Goal: Information Seeking & Learning: Check status

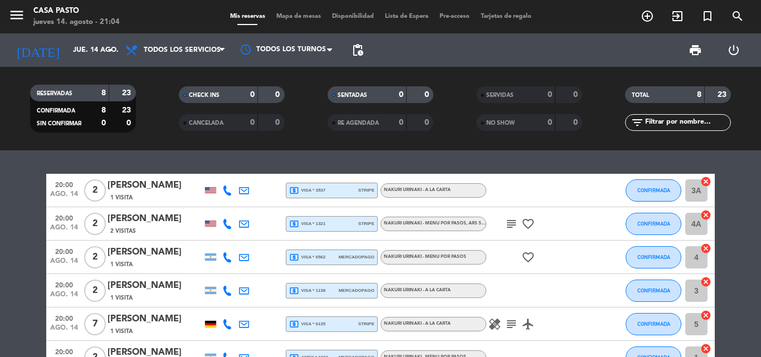
click at [0, 285] on bookings-row "20:00 [DATE] 2 [PERSON_NAME] 1 Visita local_atm visa * 3537 stripe NAKURI URINA…" at bounding box center [380, 315] width 761 height 283
click at [330, 193] on div "local_atm visa * 3537 stripe" at bounding box center [331, 190] width 85 height 14
click at [332, 222] on div "local_atm visa * 1321 stripe" at bounding box center [331, 224] width 85 height 14
click at [514, 228] on icon "subject" at bounding box center [511, 223] width 13 height 13
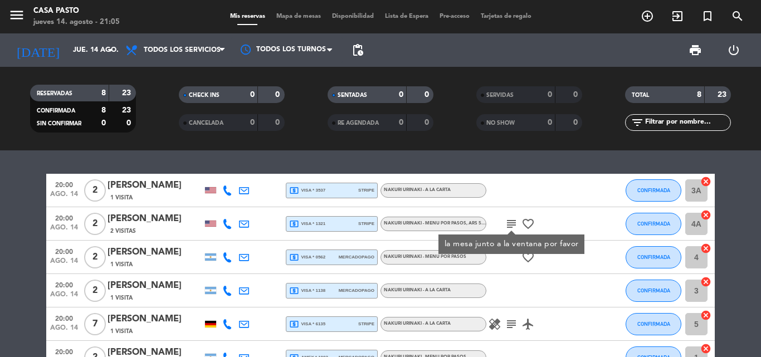
click at [532, 226] on icon "favorite_border" at bounding box center [527, 223] width 13 height 13
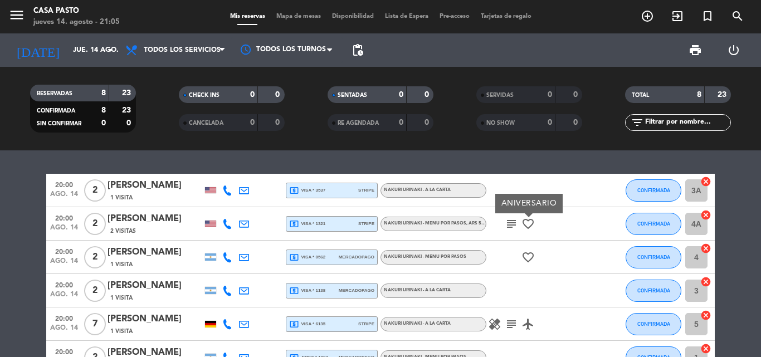
click at [301, 194] on span "local_atm visa * 3537" at bounding box center [307, 191] width 36 height 10
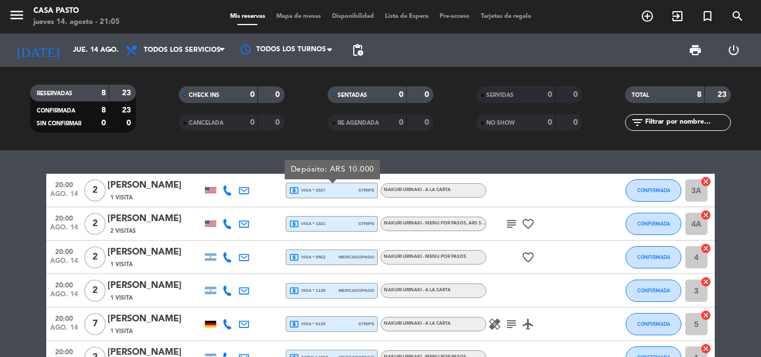
click at [417, 189] on span "NAKURI URINAKI - A LA CARTA" at bounding box center [417, 190] width 67 height 4
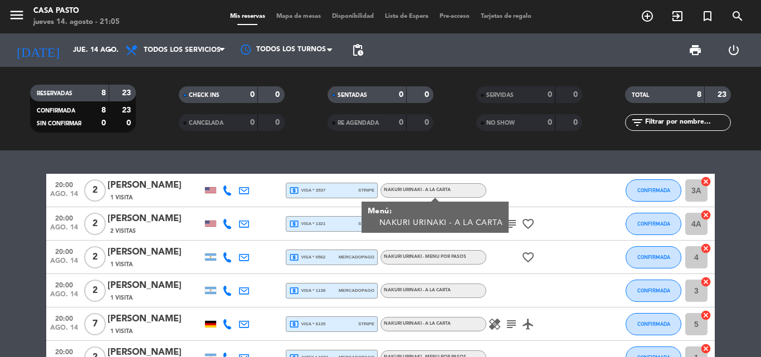
click at [16, 247] on bookings-row "20:00 [DATE] 2 [PERSON_NAME] 1 Visita local_atm visa * 3537 stripe NAKURI URINA…" at bounding box center [380, 315] width 761 height 283
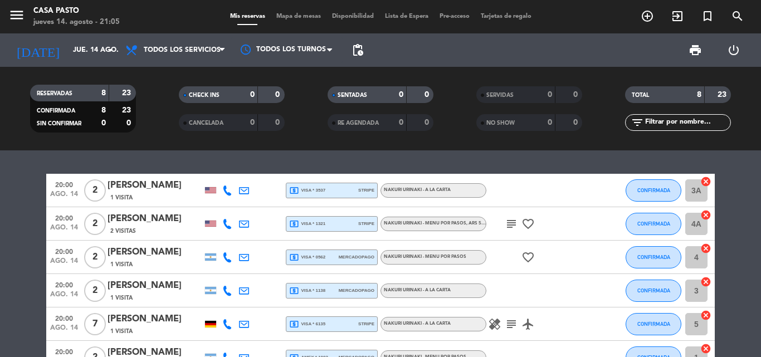
scroll to position [56, 0]
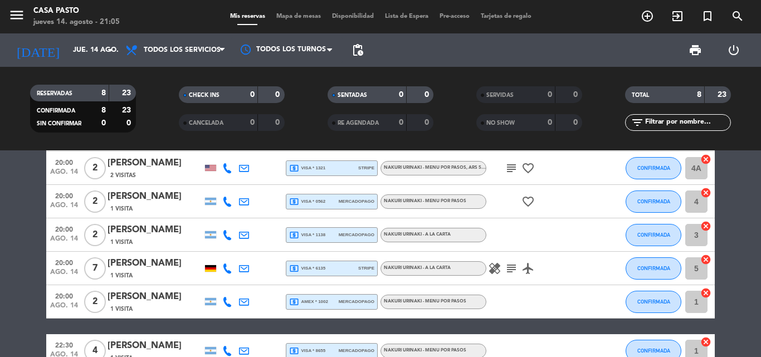
click at [310, 199] on span "local_atm visa * 0562" at bounding box center [307, 202] width 36 height 10
click at [317, 234] on span "local_atm visa * 1138" at bounding box center [307, 235] width 36 height 10
click at [315, 271] on span "local_atm visa * 6135" at bounding box center [307, 269] width 36 height 10
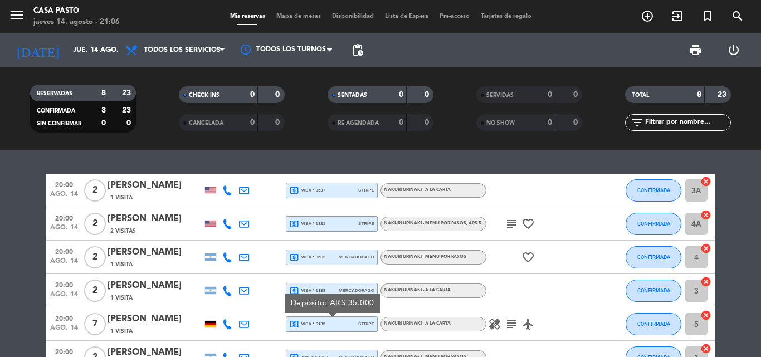
click at [320, 191] on span "local_atm visa * 3537" at bounding box center [307, 191] width 36 height 10
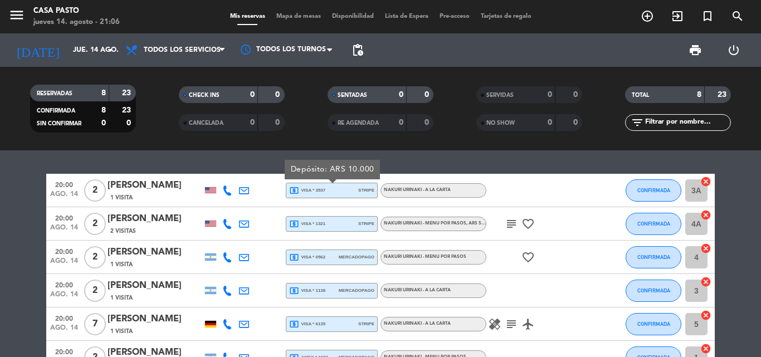
click at [347, 180] on div "20:00 [DATE] 2 [PERSON_NAME] 1 Visita local_atm visa * 3537 stripe Depósito: AR…" at bounding box center [380, 190] width 669 height 33
click at [335, 194] on div "local_atm visa * 3537 stripe" at bounding box center [331, 190] width 85 height 14
click at [98, 194] on span "2" at bounding box center [95, 190] width 22 height 22
click at [227, 193] on icon at bounding box center [227, 191] width 10 height 10
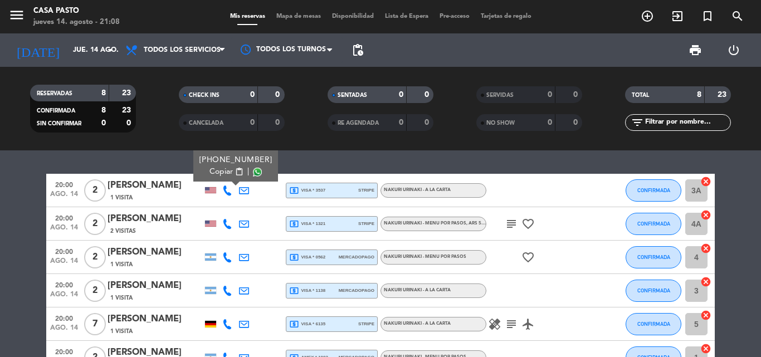
click at [253, 174] on span at bounding box center [257, 172] width 9 height 9
click at [296, 160] on div "20:00 [DATE] 2 [PERSON_NAME] 1 Visita [PHONE_NUMBER] Copiar content_paste | loc…" at bounding box center [380, 253] width 761 height 207
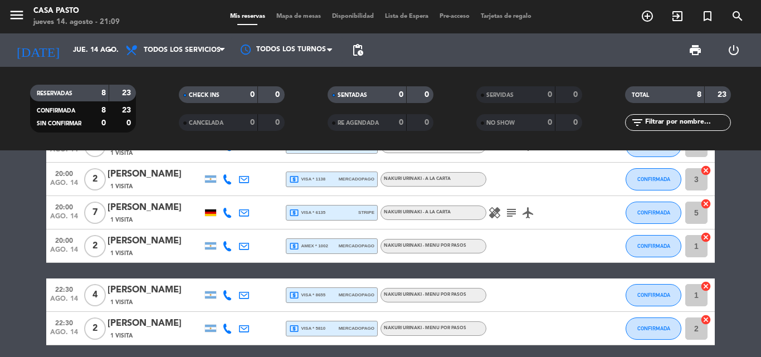
scroll to position [155, 0]
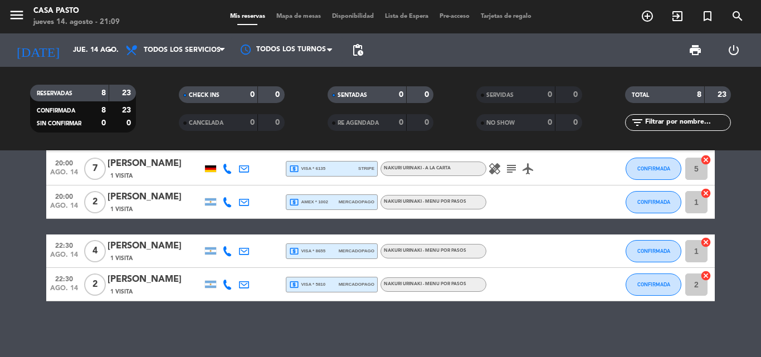
click at [528, 170] on icon "airplanemode_active" at bounding box center [527, 168] width 13 height 13
click at [535, 223] on div "20:00 [DATE] 2 [PERSON_NAME] 1 Visita local_atm visa * 3537 stripe NAKURI URINA…" at bounding box center [380, 159] width 669 height 283
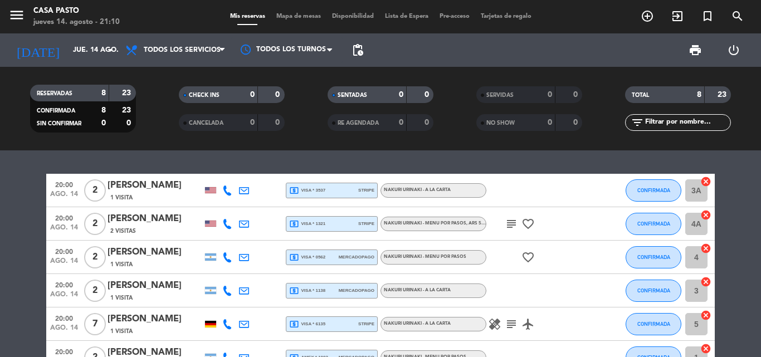
scroll to position [56, 0]
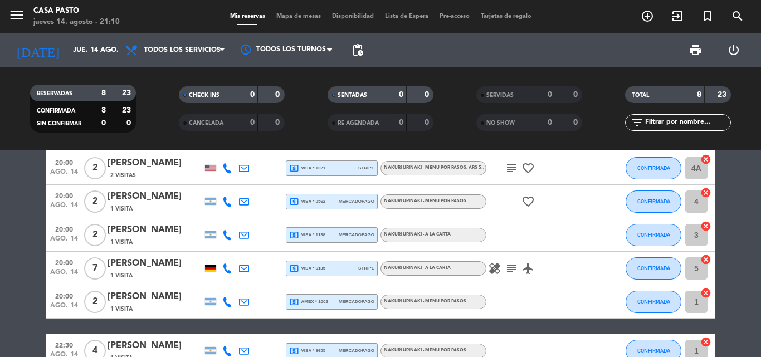
click at [298, 163] on icon "local_atm" at bounding box center [294, 168] width 10 height 10
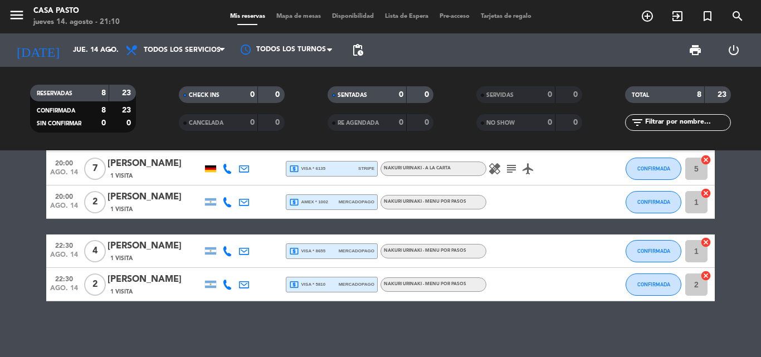
scroll to position [0, 0]
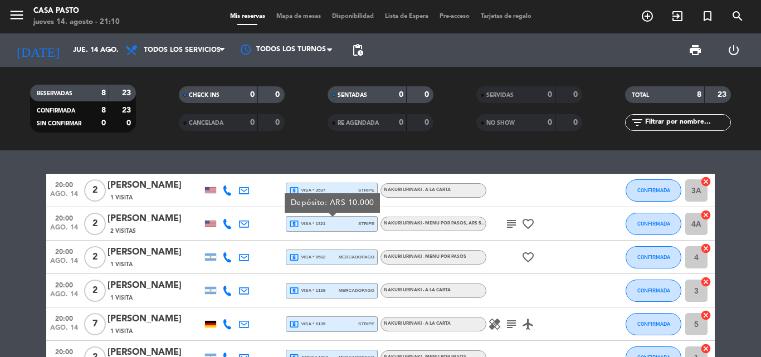
click at [321, 192] on span "local_atm visa * 3537" at bounding box center [307, 191] width 36 height 10
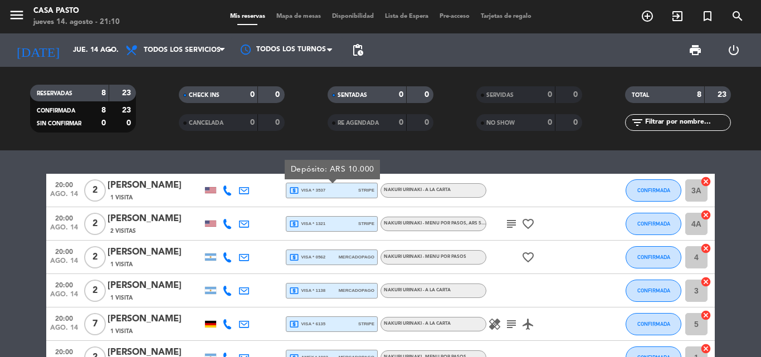
click at [305, 220] on span "local_atm visa * 1321" at bounding box center [307, 224] width 36 height 10
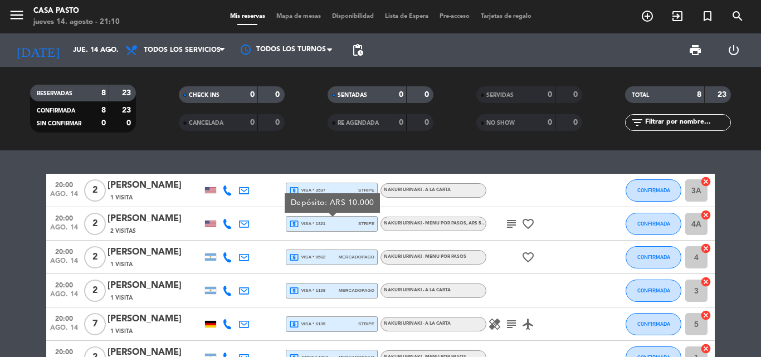
click at [319, 257] on span "local_atm visa * 0562" at bounding box center [307, 257] width 36 height 10
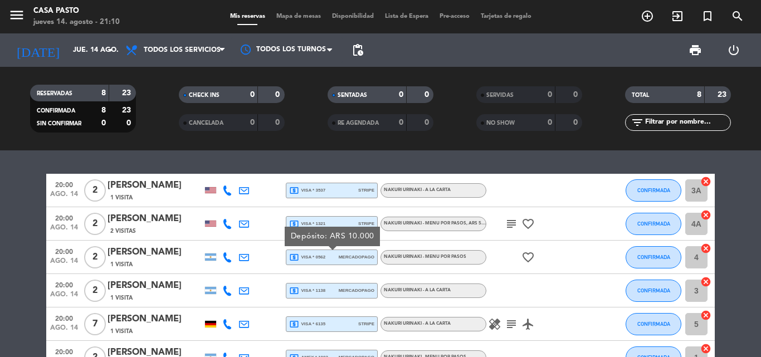
scroll to position [56, 0]
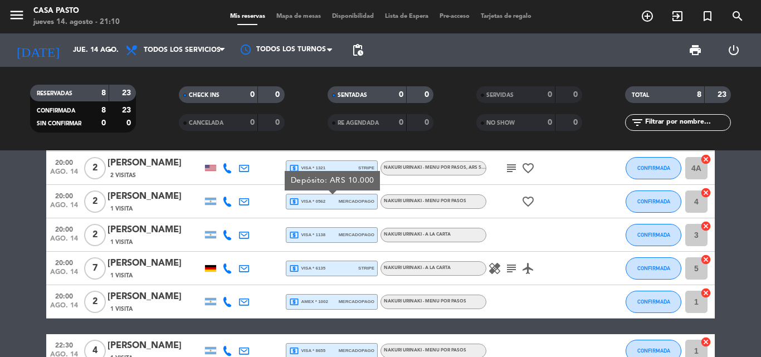
click at [326, 237] on div "local_atm visa * 1138 mercadopago" at bounding box center [331, 235] width 85 height 14
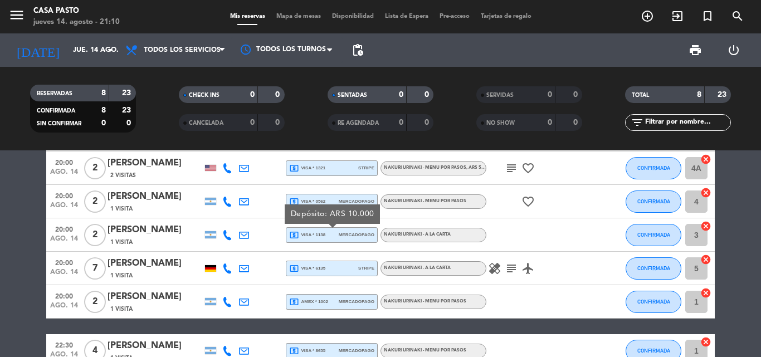
click at [326, 303] on span "local_atm amex * 1002" at bounding box center [308, 302] width 39 height 10
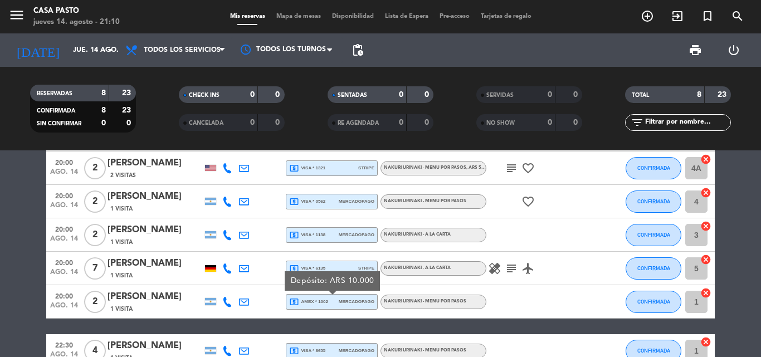
click at [323, 235] on span "local_atm visa * 1138" at bounding box center [307, 235] width 36 height 10
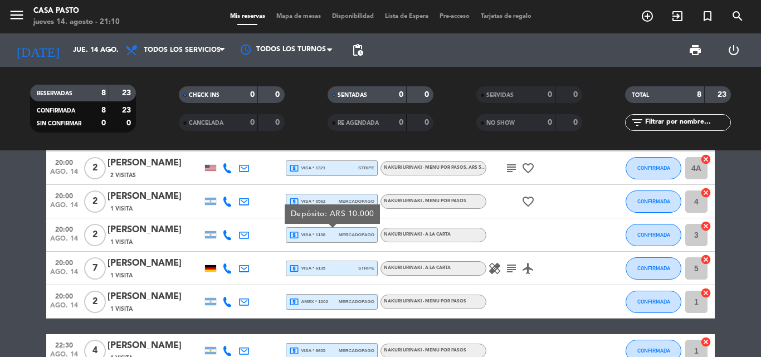
click at [323, 201] on span "local_atm visa * 0562" at bounding box center [307, 202] width 36 height 10
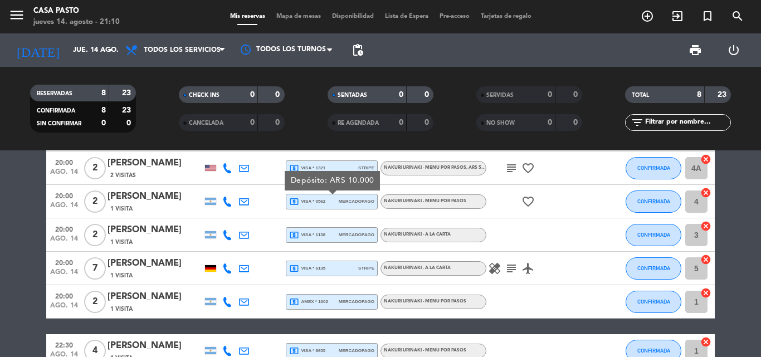
click at [327, 169] on div "local_atm visa * 1321 stripe" at bounding box center [331, 168] width 85 height 14
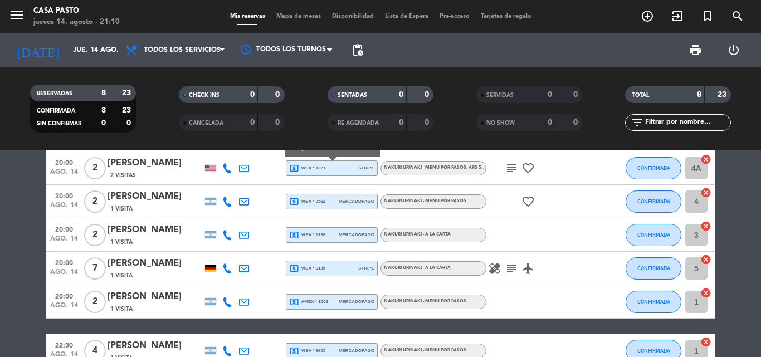
click at [324, 235] on span "local_atm visa * 1138" at bounding box center [307, 235] width 36 height 10
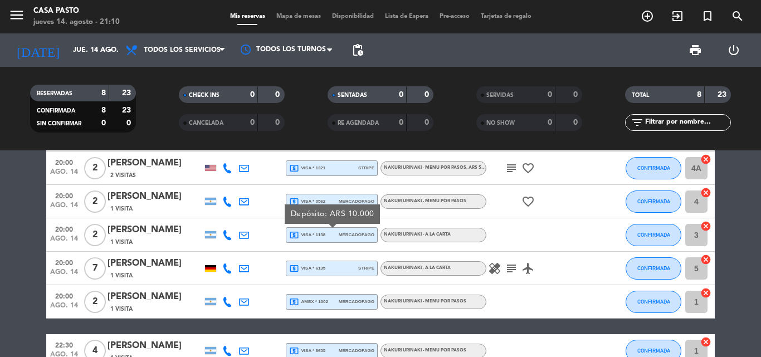
click at [329, 272] on div "local_atm visa * 6135 stripe" at bounding box center [331, 268] width 85 height 14
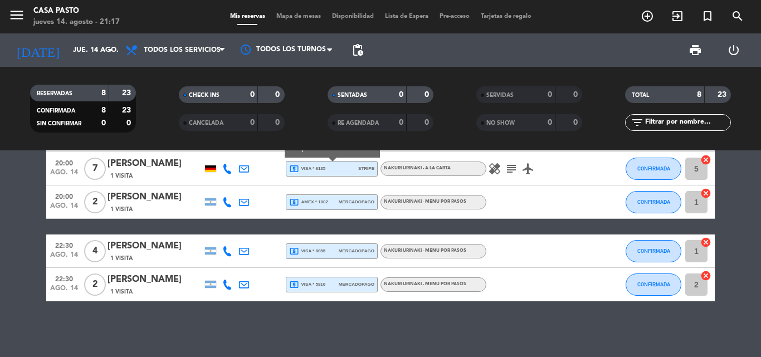
scroll to position [0, 0]
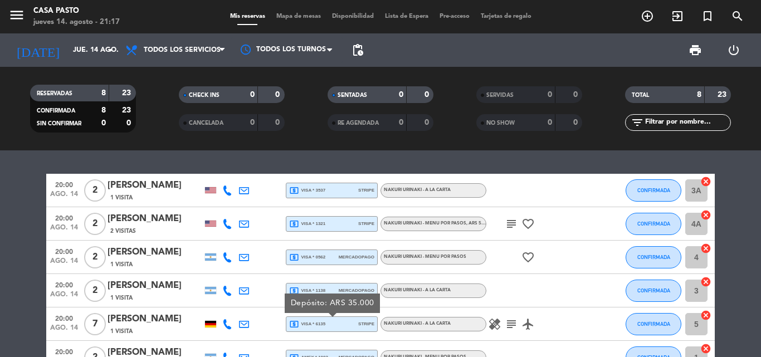
click at [323, 188] on span "local_atm visa * 3537" at bounding box center [307, 191] width 36 height 10
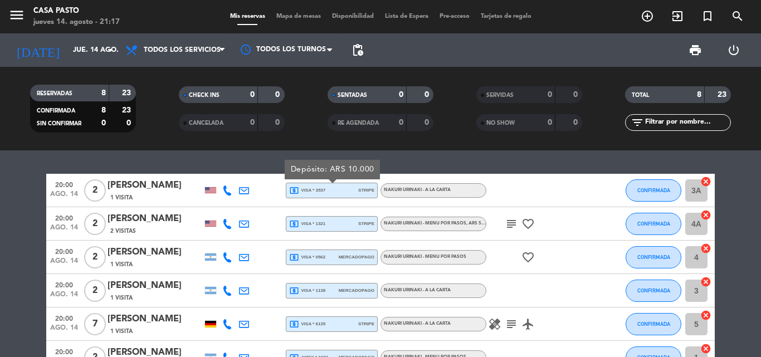
click at [186, 158] on div "20:00 [DATE] 2 [PERSON_NAME] 1 Visita local_atm visa * 3537 stripe Depósito: AR…" at bounding box center [380, 253] width 761 height 207
click at [98, 190] on span "2" at bounding box center [95, 190] width 22 height 22
click at [208, 192] on div at bounding box center [210, 190] width 11 height 6
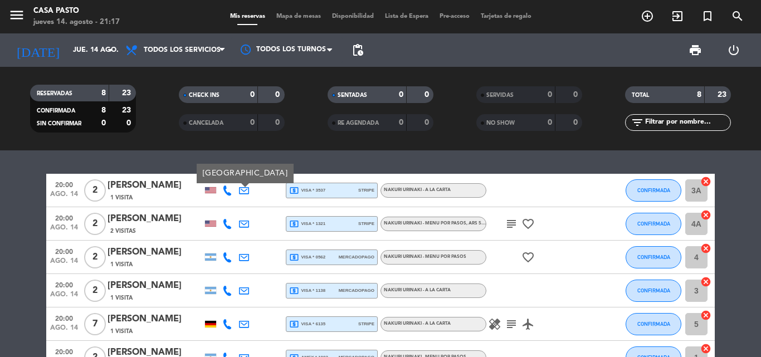
click at [225, 192] on icon at bounding box center [227, 191] width 10 height 10
click at [242, 195] on icon at bounding box center [244, 191] width 10 height 10
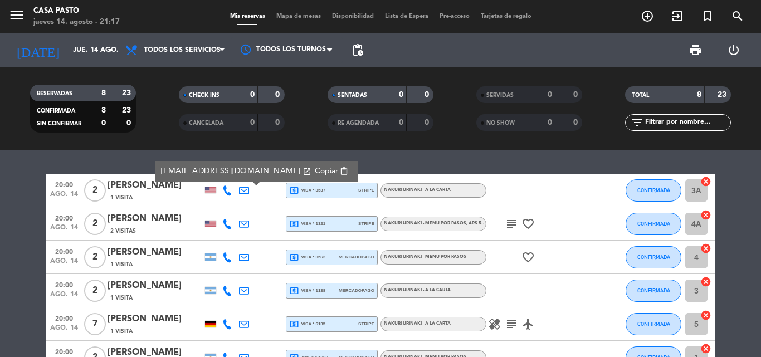
click at [219, 194] on div at bounding box center [227, 190] width 17 height 33
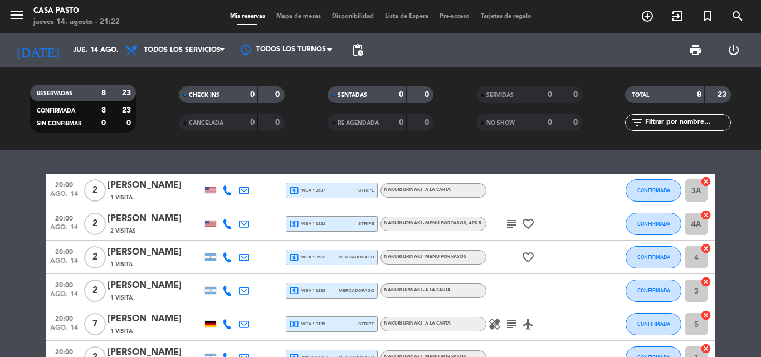
click at [336, 187] on div "local_atm visa * 3537 stripe" at bounding box center [331, 190] width 85 height 14
click at [170, 161] on div "20:00 [DATE] 2 [PERSON_NAME] 1 Visita local_atm visa * 3537 stripe Depósito: AR…" at bounding box center [380, 253] width 761 height 207
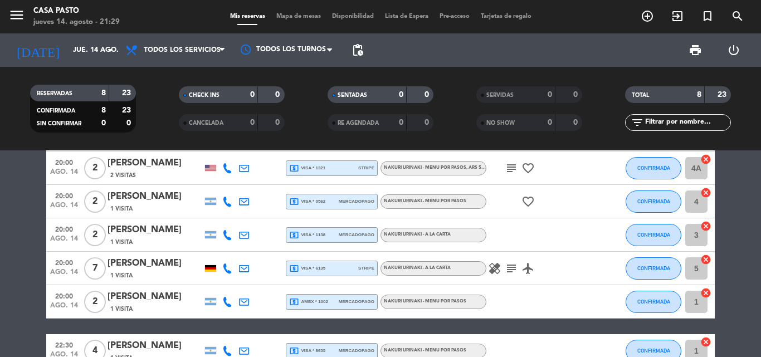
scroll to position [111, 0]
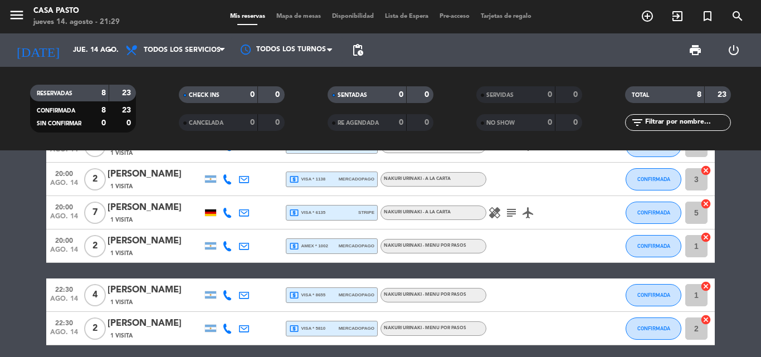
click at [357, 296] on span "mercadopago" at bounding box center [357, 294] width 36 height 7
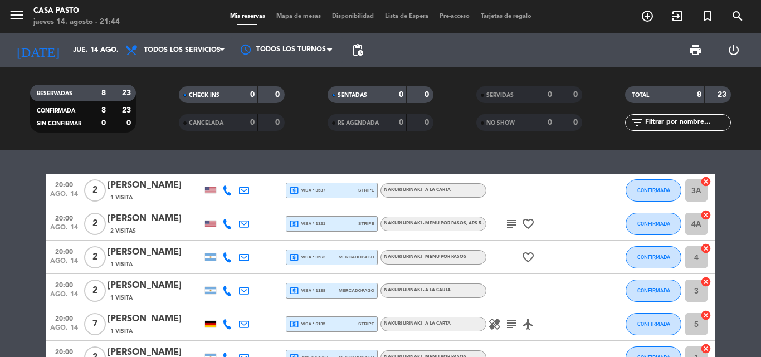
click at [482, 157] on div "20:00 [DATE] 2 [PERSON_NAME] 1 Visita local_atm visa * 3537 stripe NAKURI URINA…" at bounding box center [380, 253] width 761 height 207
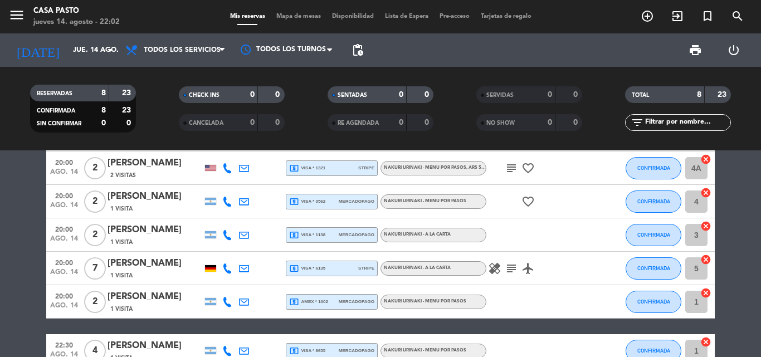
scroll to position [155, 0]
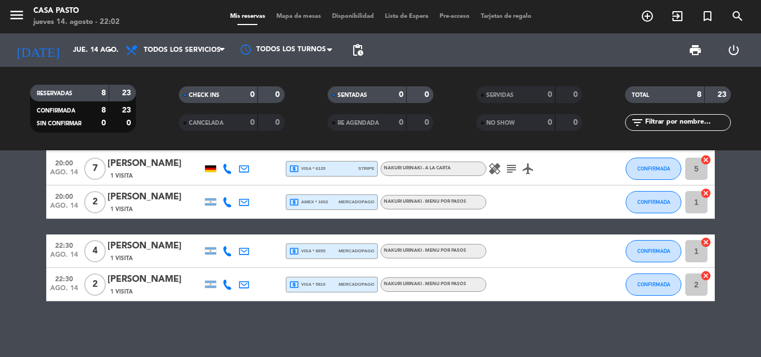
click at [349, 290] on div "local_atm visa * 5810 mercadopago" at bounding box center [331, 284] width 85 height 14
click at [344, 248] on span "mercadopago" at bounding box center [357, 250] width 36 height 7
click at [348, 208] on div "local_atm amex * 1002 mercadopago" at bounding box center [331, 202] width 85 height 14
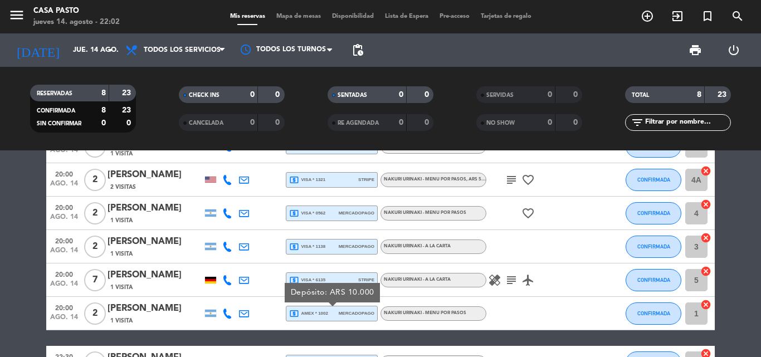
click at [339, 249] on span "mercadopago" at bounding box center [357, 246] width 36 height 7
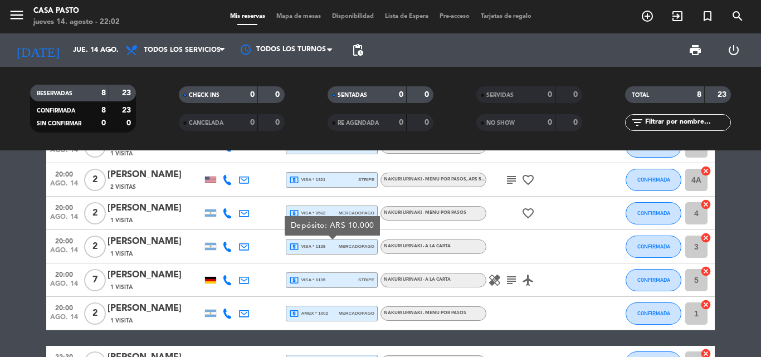
click at [348, 206] on div "local_atm visa * 0562 mercadopago" at bounding box center [331, 213] width 85 height 14
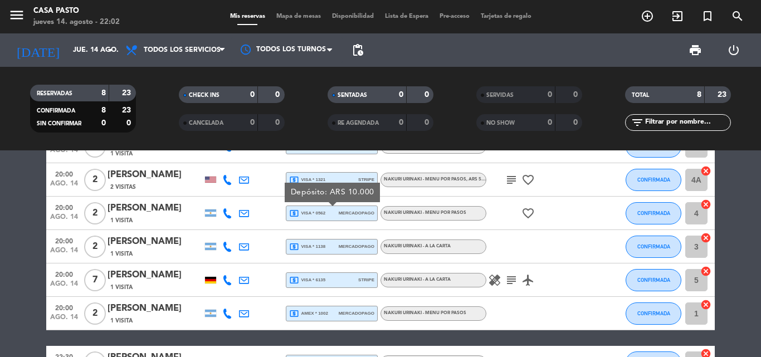
click at [343, 183] on div "Depósito: ARS 10.000" at bounding box center [332, 193] width 95 height 20
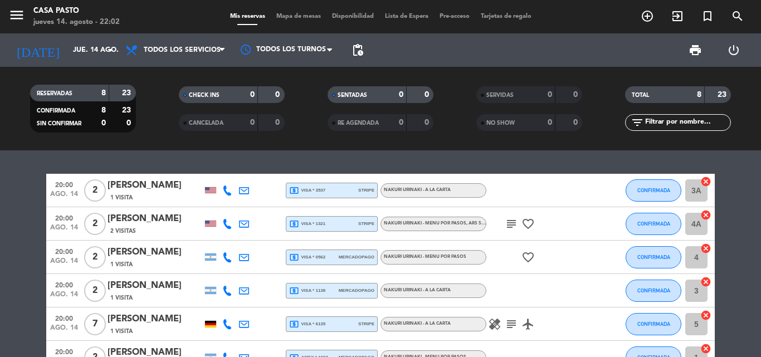
click at [343, 183] on div "local_atm visa * 3537 stripe" at bounding box center [331, 190] width 85 height 14
click at [321, 218] on div "local_atm visa * 1321 stripe" at bounding box center [331, 224] width 85 height 14
click at [291, 260] on icon "local_atm" at bounding box center [294, 257] width 10 height 10
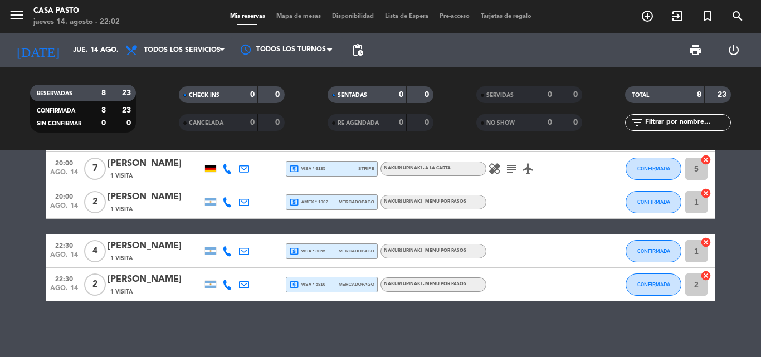
click at [331, 163] on div "local_atm visa * 6135 stripe" at bounding box center [331, 169] width 85 height 14
click at [340, 290] on div "local_atm visa * 5810 mercadopago" at bounding box center [331, 284] width 85 height 14
click at [348, 252] on span "mercadopago" at bounding box center [357, 250] width 36 height 7
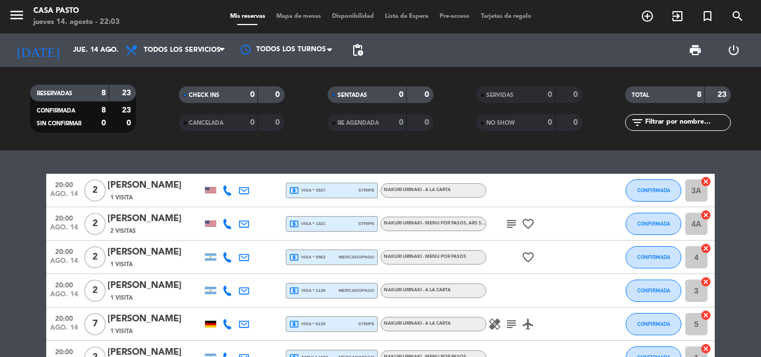
scroll to position [56, 0]
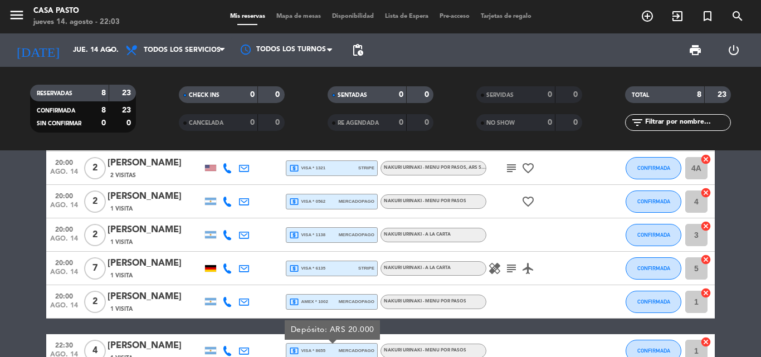
click at [326, 303] on span "local_atm amex * 1002" at bounding box center [308, 302] width 39 height 10
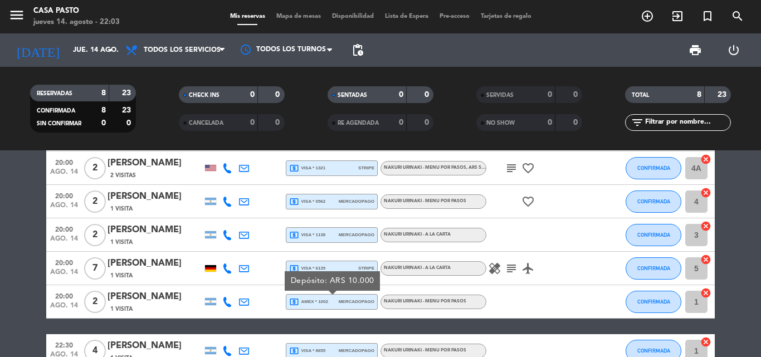
click at [317, 237] on span "local_atm visa * 1138" at bounding box center [307, 235] width 36 height 10
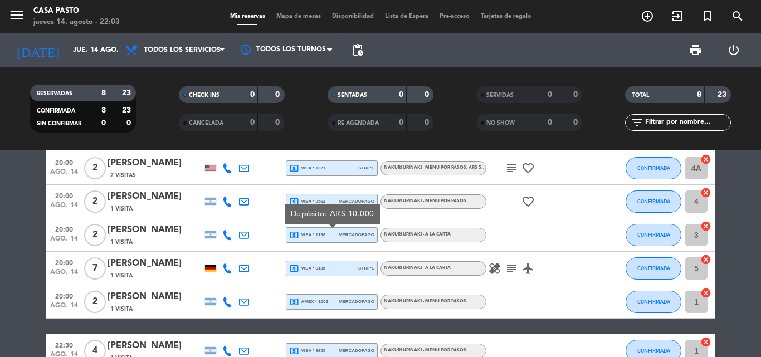
click at [326, 198] on div "local_atm visa * 0562 mercadopago" at bounding box center [331, 201] width 85 height 14
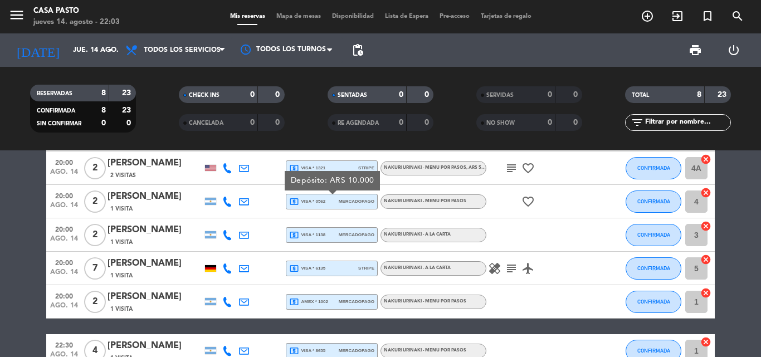
click at [329, 165] on div "local_atm visa * 1321 stripe" at bounding box center [331, 168] width 85 height 14
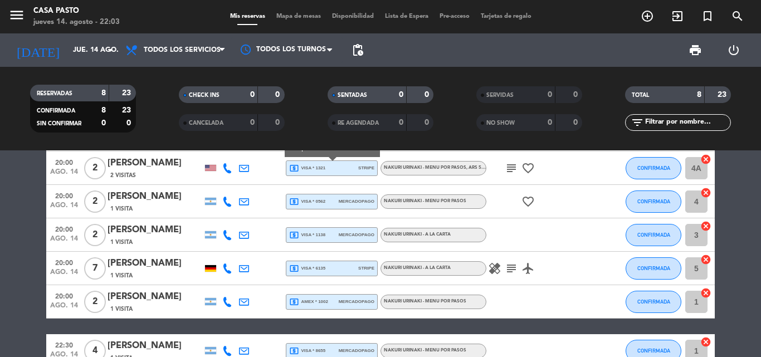
scroll to position [0, 0]
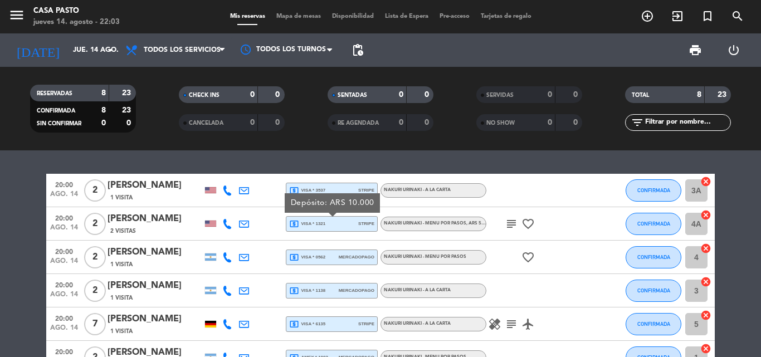
click at [320, 186] on span "local_atm visa * 3537" at bounding box center [307, 191] width 36 height 10
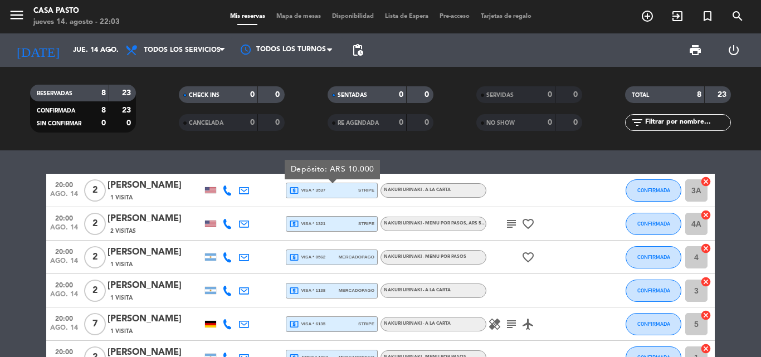
scroll to position [111, 0]
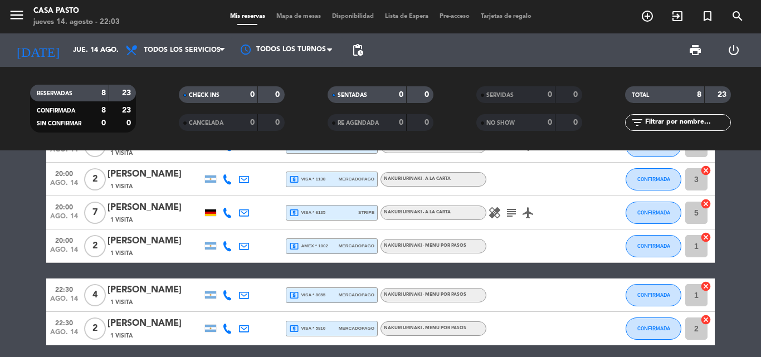
click at [323, 206] on div "local_atm visa * 6135 stripe" at bounding box center [331, 213] width 85 height 14
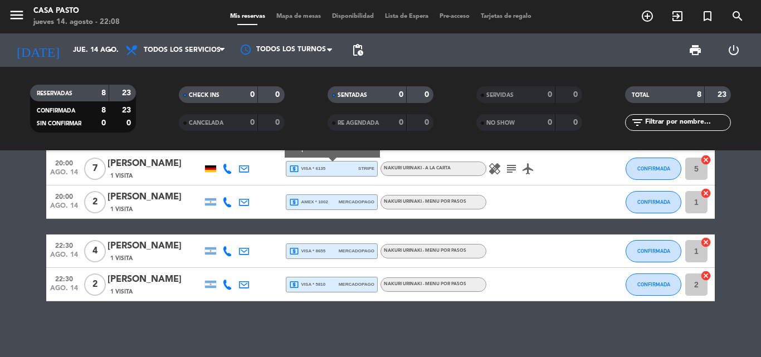
scroll to position [100, 0]
